Goal: Information Seeking & Learning: Learn about a topic

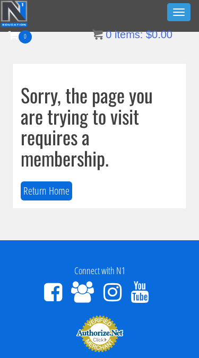
click at [178, 16] on button "Toggle navigation" at bounding box center [178, 12] width 23 height 18
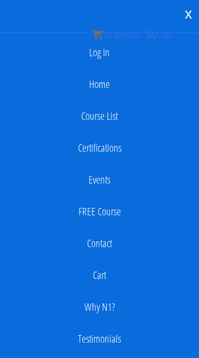
click at [100, 51] on link "Log In" at bounding box center [99, 52] width 188 height 21
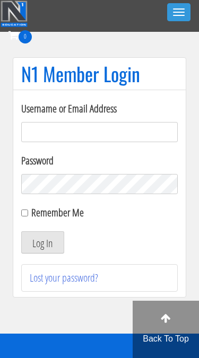
type input "[EMAIL_ADDRESS][DOMAIN_NAME]"
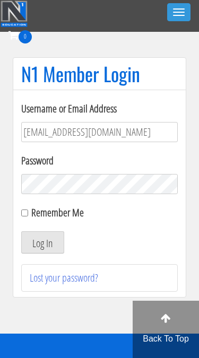
click at [42, 243] on button "Log In" at bounding box center [42, 242] width 43 height 22
click at [50, 246] on button "Log In" at bounding box center [42, 242] width 43 height 22
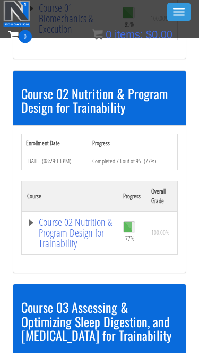
scroll to position [494, 0]
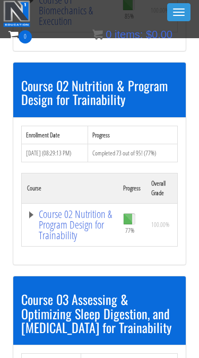
click at [28, 219] on link "Course 02 Nutrition & Program Design for Trainability" at bounding box center [69, 225] width 85 height 32
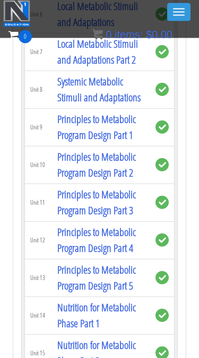
scroll to position [1723, 0]
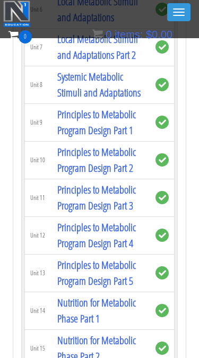
click at [117, 288] on link "Principles to Metabolic Program Design Part 5" at bounding box center [96, 273] width 79 height 30
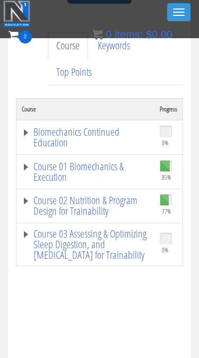
scroll to position [244, 0]
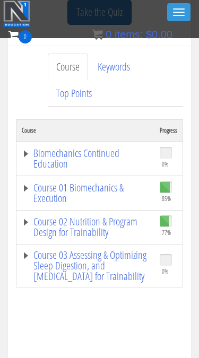
click at [30, 228] on link "Course 02 Nutrition & Program Design for Trainability" at bounding box center [85, 227] width 127 height 21
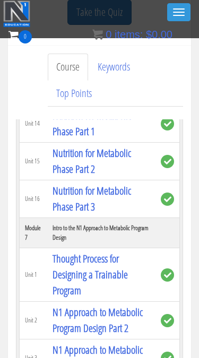
scroll to position [1297, 0]
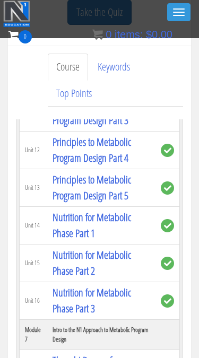
click at [105, 210] on link "Nutrition for Metabolic Phase Part 1" at bounding box center [92, 225] width 79 height 30
click at [85, 211] on link "Nutrition for Metabolic Phase Part 1" at bounding box center [92, 225] width 79 height 30
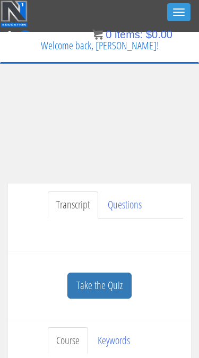
click at [57, 240] on div "Have a question on this unit? Please submit it here: Name * First Last Email * *" at bounding box center [99, 231] width 167 height 25
click at [95, 186] on div "Transcript Questions Have a question on this unit? Please submit it here: Name …" at bounding box center [99, 218] width 183 height 68
